Goal: Task Accomplishment & Management: Complete application form

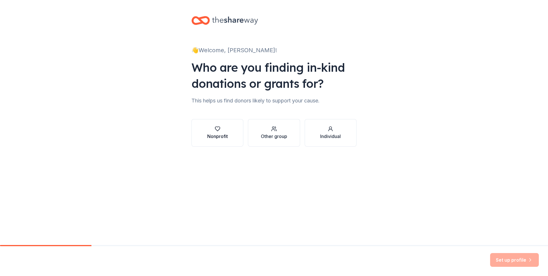
click at [211, 130] on div "button" at bounding box center [217, 129] width 21 height 6
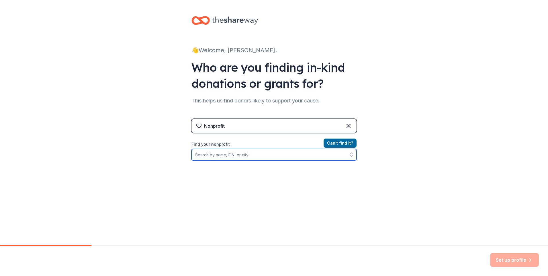
click at [266, 154] on input "Find your nonprofit" at bounding box center [273, 154] width 165 height 11
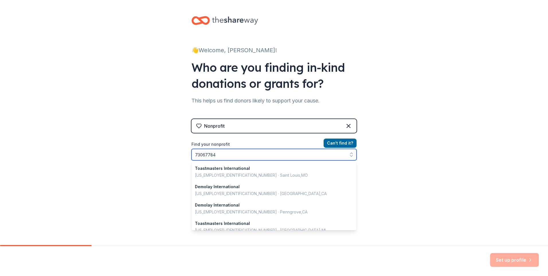
type input "730677849"
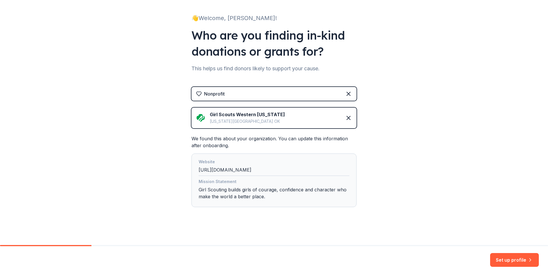
scroll to position [33, 0]
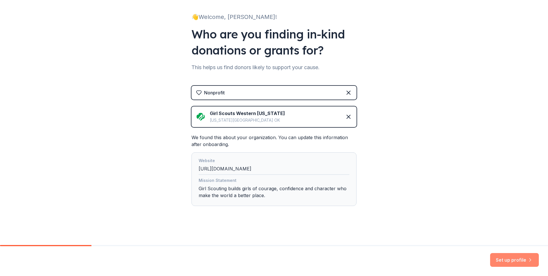
click at [504, 259] on button "Set up profile" at bounding box center [514, 260] width 49 height 14
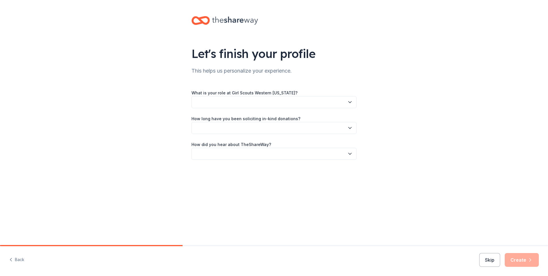
click at [246, 105] on button "button" at bounding box center [273, 102] width 165 height 12
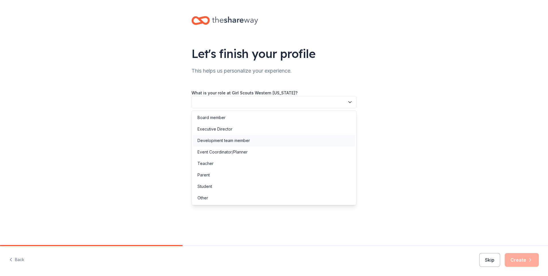
click at [237, 139] on div "Development team member" at bounding box center [223, 140] width 52 height 7
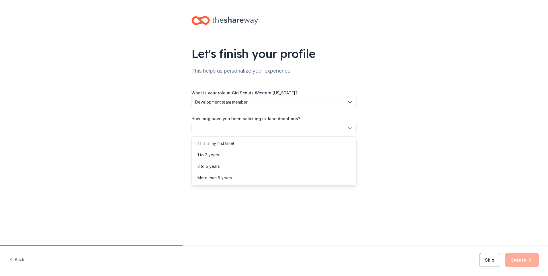
click at [236, 131] on button "button" at bounding box center [273, 128] width 165 height 12
click at [223, 165] on div "2 to 5 years" at bounding box center [274, 166] width 162 height 11
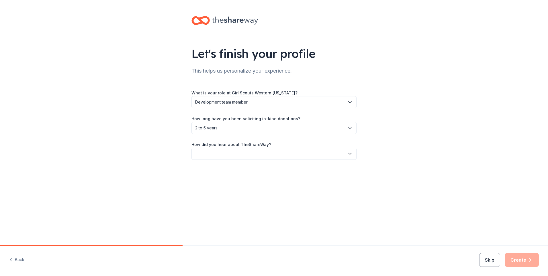
click at [223, 151] on button "button" at bounding box center [273, 154] width 165 height 12
click at [222, 170] on div "Friend or colleague" at bounding box center [215, 169] width 37 height 7
click at [485, 256] on button "Skip" at bounding box center [489, 260] width 21 height 14
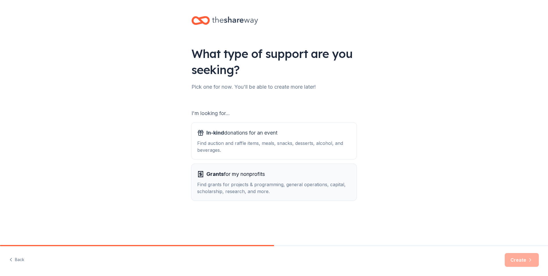
click at [234, 184] on div "Find grants for projects & programming, general operations, capital, scholarshi…" at bounding box center [274, 188] width 154 height 14
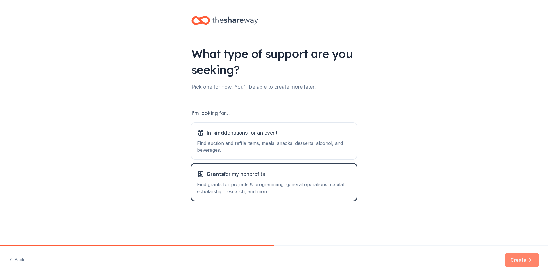
click at [508, 256] on button "Create" at bounding box center [522, 260] width 34 height 14
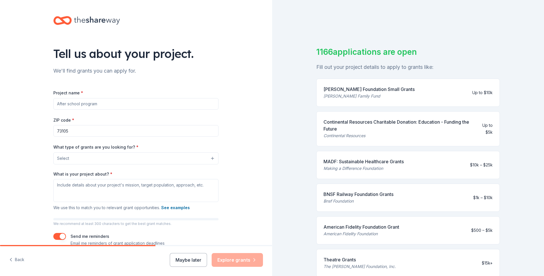
click at [82, 126] on input "73105" at bounding box center [135, 130] width 165 height 11
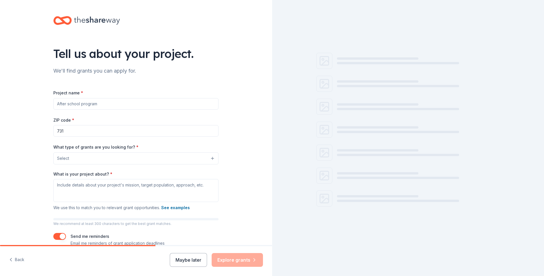
type input "73118"
click at [83, 155] on button "Select" at bounding box center [135, 158] width 165 height 12
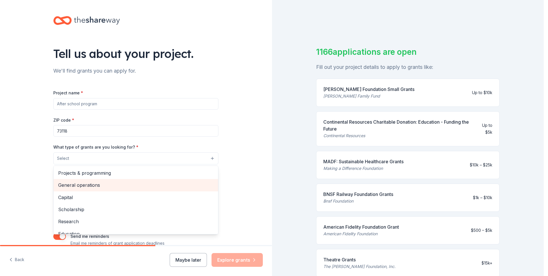
click at [81, 186] on span "General operations" at bounding box center [135, 184] width 155 height 7
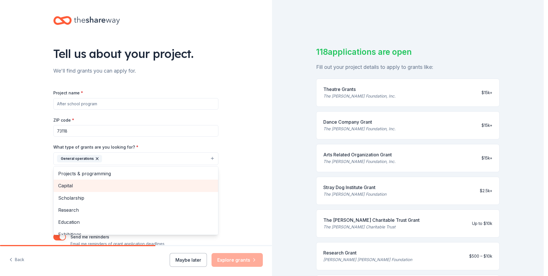
click at [83, 185] on span "Capital" at bounding box center [135, 185] width 155 height 7
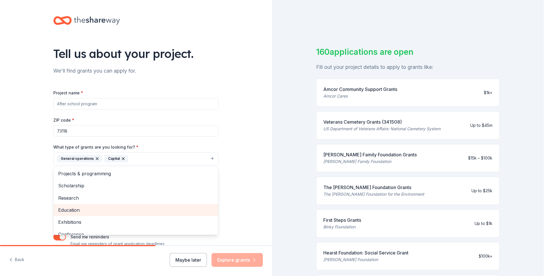
click at [74, 212] on span "Education" at bounding box center [135, 209] width 155 height 7
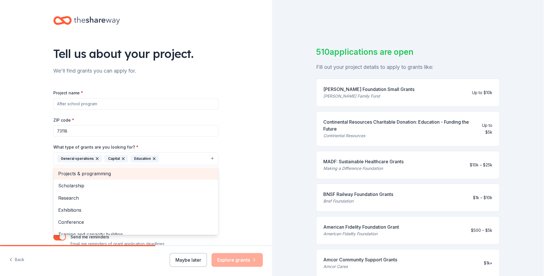
click at [114, 175] on span "Projects & programming" at bounding box center [135, 173] width 155 height 7
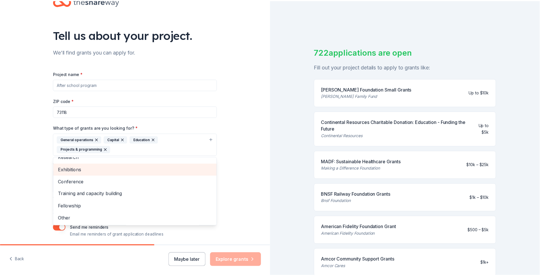
scroll to position [29, 0]
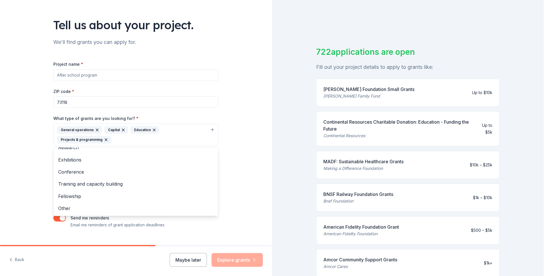
click at [25, 159] on div "Tell us about your project. We'll find grants you can apply for. Project name *…" at bounding box center [136, 113] width 272 height 284
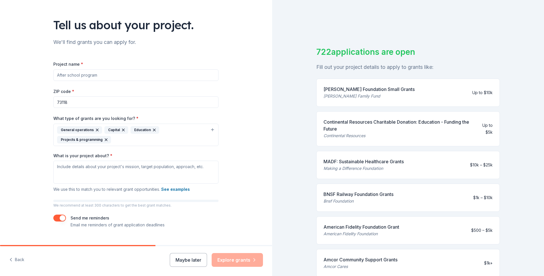
click at [155, 140] on div "General operations Capital Education Projects & programming" at bounding box center [132, 134] width 151 height 17
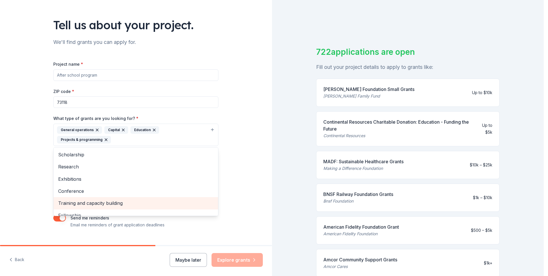
click at [97, 201] on span "Training and capacity building" at bounding box center [135, 202] width 155 height 7
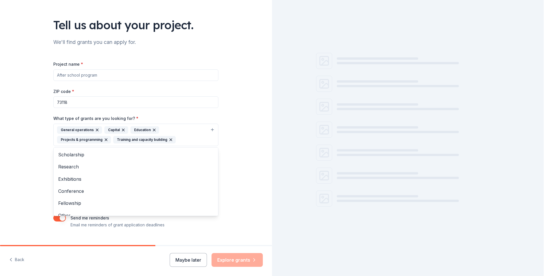
click at [45, 153] on div "Tell us about your project. We'll find grants you can apply for. Project name *…" at bounding box center [135, 113] width 183 height 284
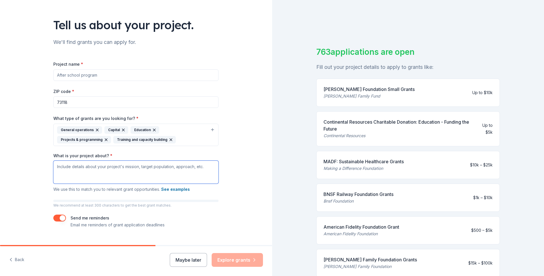
click at [90, 169] on textarea "What is your project about? *" at bounding box center [135, 172] width 165 height 23
click at [175, 190] on button "See examples" at bounding box center [175, 189] width 29 height 7
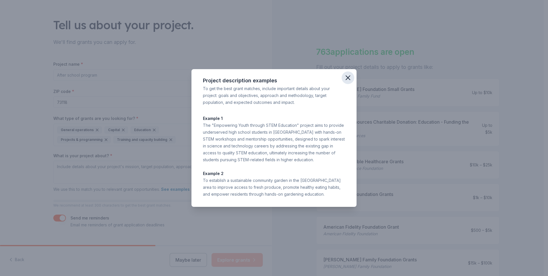
click at [350, 77] on icon "button" at bounding box center [348, 78] width 8 height 8
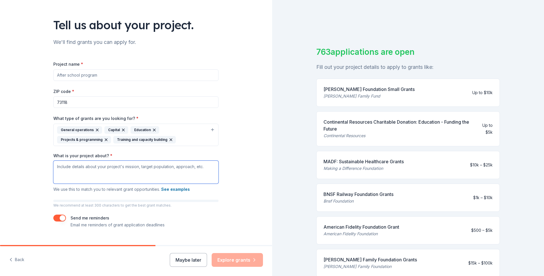
click at [92, 170] on textarea "What is your project about? *" at bounding box center [135, 172] width 165 height 23
click at [153, 168] on textarea "Serving girls in western and central [US_STATE]" at bounding box center [135, 172] width 165 height 23
paste textarea "Through hands-on learning and skill-building opportunities, girls ages [DEMOGRA…"
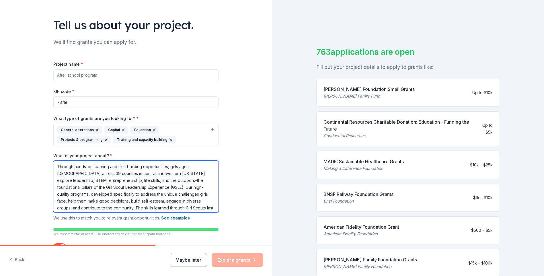
scroll to position [2, 0]
click at [124, 185] on textarea "Through hands-on learning and skill-building opportunities, girls ages [DEMOGRA…" at bounding box center [135, 187] width 165 height 52
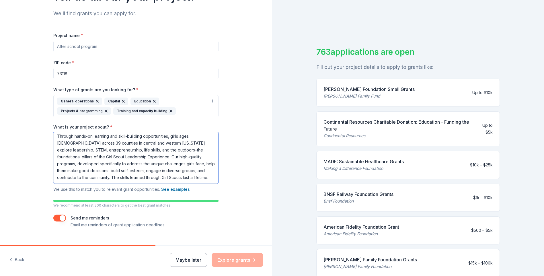
click at [161, 175] on textarea "Through hands-on learning and skill-building opportunities, girls ages [DEMOGRA…" at bounding box center [135, 158] width 165 height 52
paste textarea "actively removes barriers to scouting for girls in underserved communities. Sch…"
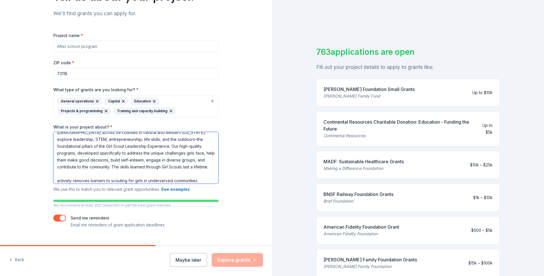
scroll to position [26, 0]
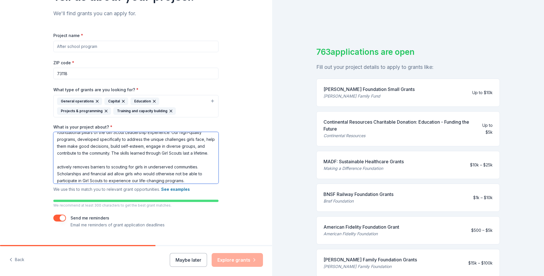
click at [87, 167] on textarea "Through hands-on learning and skill-building opportunities, girls ages [DEMOGRA…" at bounding box center [135, 158] width 165 height 52
click at [54, 167] on textarea "Through hands-on learning and skill-building opportunities, girls ages [DEMOGRA…" at bounding box center [135, 158] width 165 height 52
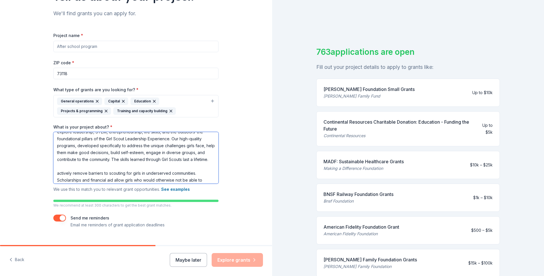
scroll to position [29, 0]
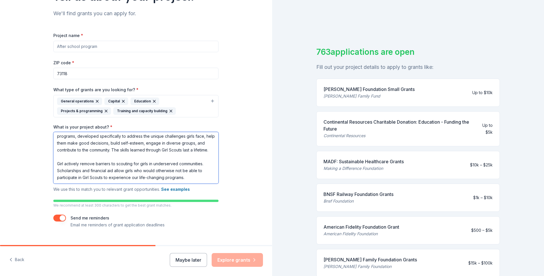
click at [58, 163] on textarea "Through hands-on learning and skill-building opportunities, girls ages [DEMOGRA…" at bounding box center [135, 158] width 165 height 52
paste textarea "Scouts Western [US_STATE]"
click at [144, 163] on textarea "Through hands-on learning and skill-building opportunities, girls ages [DEMOGRA…" at bounding box center [135, 158] width 165 height 52
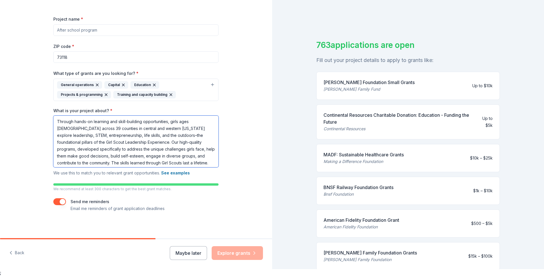
scroll to position [68, 0]
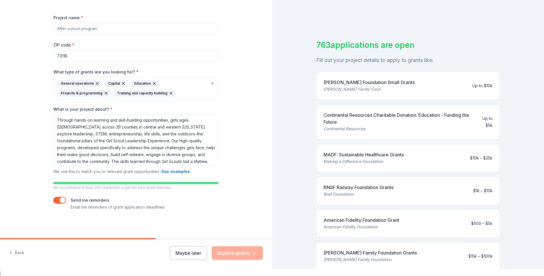
click at [59, 201] on button "button" at bounding box center [59, 200] width 13 height 7
click at [230, 252] on div "Maybe later Explore grants" at bounding box center [216, 253] width 93 height 14
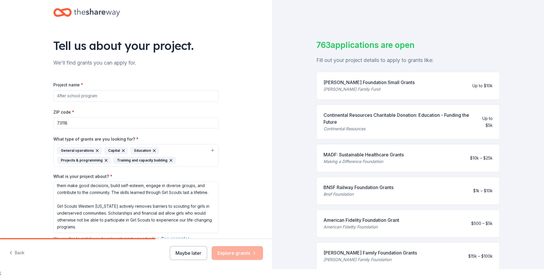
scroll to position [0, 0]
click at [113, 95] on input "Project name *" at bounding box center [135, 96] width 165 height 11
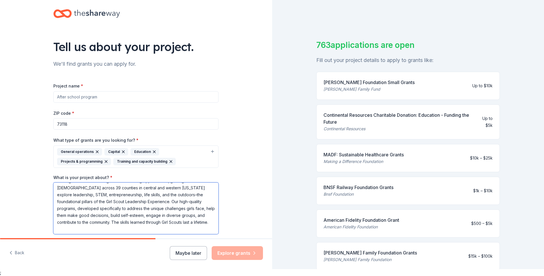
drag, startPoint x: 153, startPoint y: 223, endPoint x: 46, endPoint y: 225, distance: 106.9
click at [46, 225] on div "Tell us about your project. We'll find grants you can apply for. Project name *…" at bounding box center [135, 149] width 183 height 313
drag, startPoint x: 141, startPoint y: 194, endPoint x: 111, endPoint y: 204, distance: 31.3
click at [111, 204] on textarea "Through hands-on learning and skill-building opportunities, girls ages [DEMOGRA…" at bounding box center [135, 208] width 165 height 52
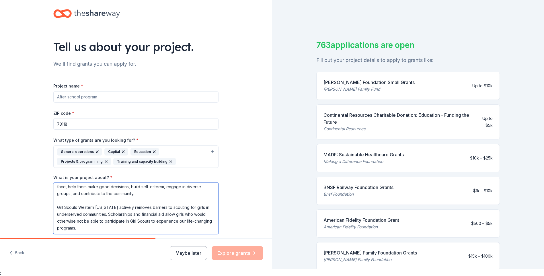
click at [104, 227] on textarea "Through hands-on learning and skill-building opportunities, girls ages [DEMOGRA…" at bounding box center [135, 208] width 165 height 52
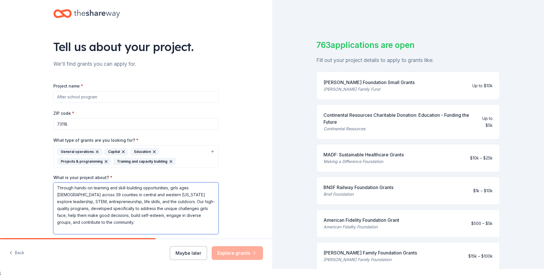
scroll to position [0, 0]
type textarea "Through hands-on learning and skill-building opportunities, girls ages [DEMOGRA…"
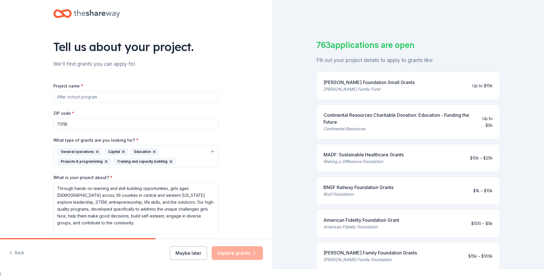
click at [102, 99] on input "Project name *" at bounding box center [135, 96] width 165 height 11
click at [134, 97] on input "Leadership Development and STEM" at bounding box center [135, 96] width 165 height 11
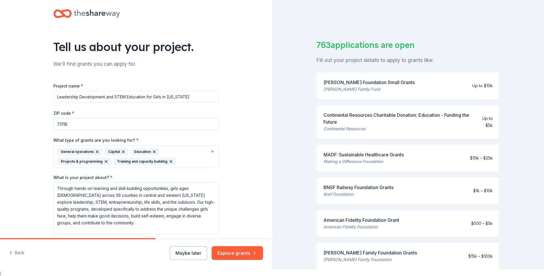
type input "Leadership Development and STEM Education for Girls in [US_STATE]"
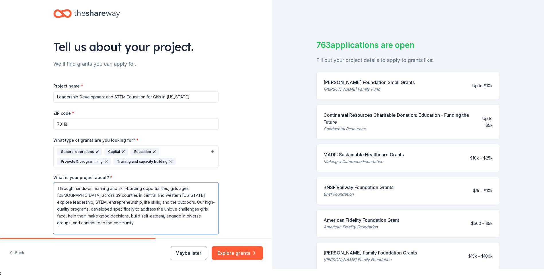
click at [140, 201] on textarea "Through hands-on learning and skill-building opportunities, girls ages [DEMOGRA…" at bounding box center [135, 208] width 165 height 52
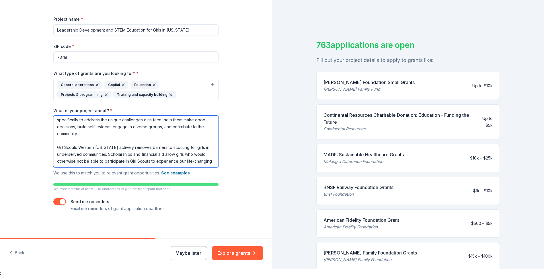
scroll to position [68, 0]
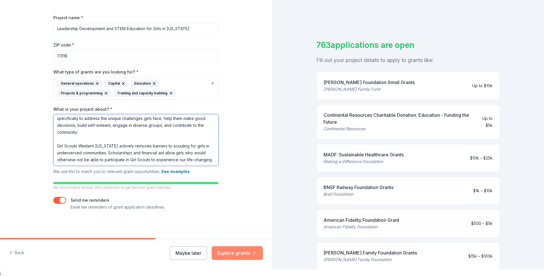
type textarea "Through hands-on learning and skill-building opportunities, girls ages [DEMOGRA…"
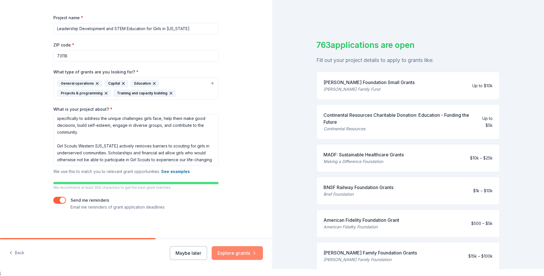
click at [236, 250] on button "Explore grants" at bounding box center [237, 253] width 51 height 14
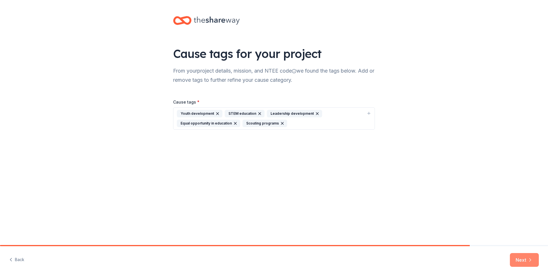
click at [520, 257] on button "Next" at bounding box center [524, 260] width 29 height 14
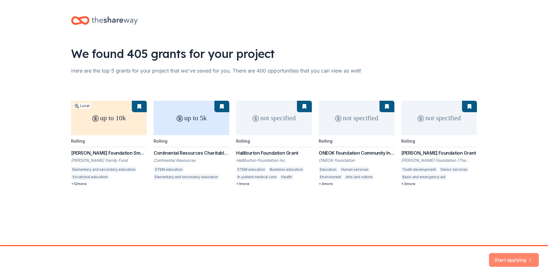
click at [496, 254] on button "Start applying" at bounding box center [514, 256] width 50 height 14
